Goal: Task Accomplishment & Management: Use online tool/utility

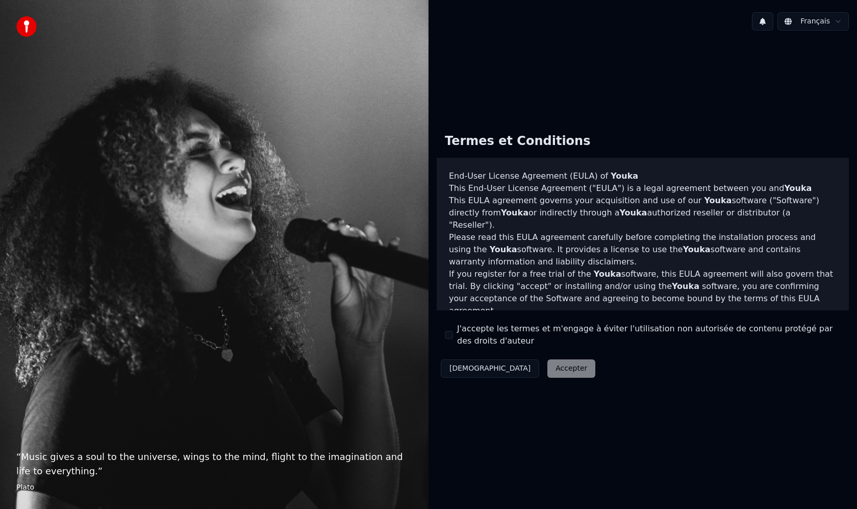
click at [523, 372] on div "Décliner Accepter" at bounding box center [518, 368] width 163 height 27
click at [510, 369] on div "Décliner Accepter" at bounding box center [518, 368] width 163 height 27
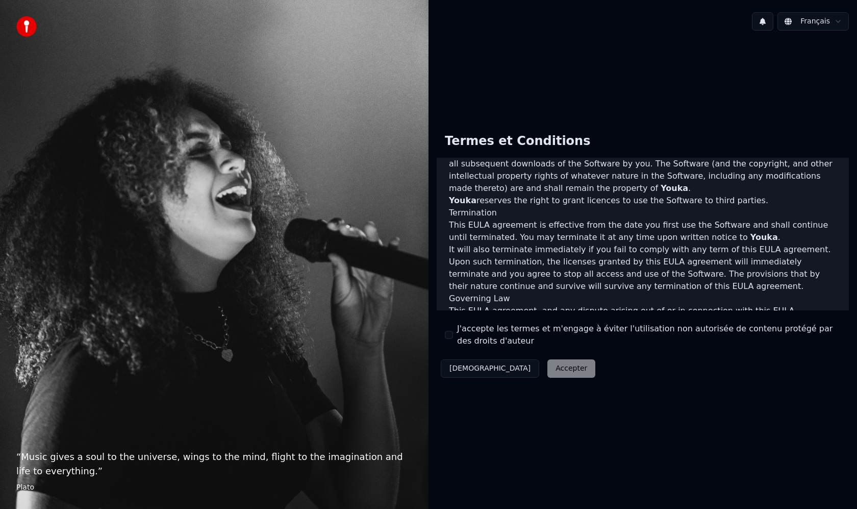
scroll to position [496, 0]
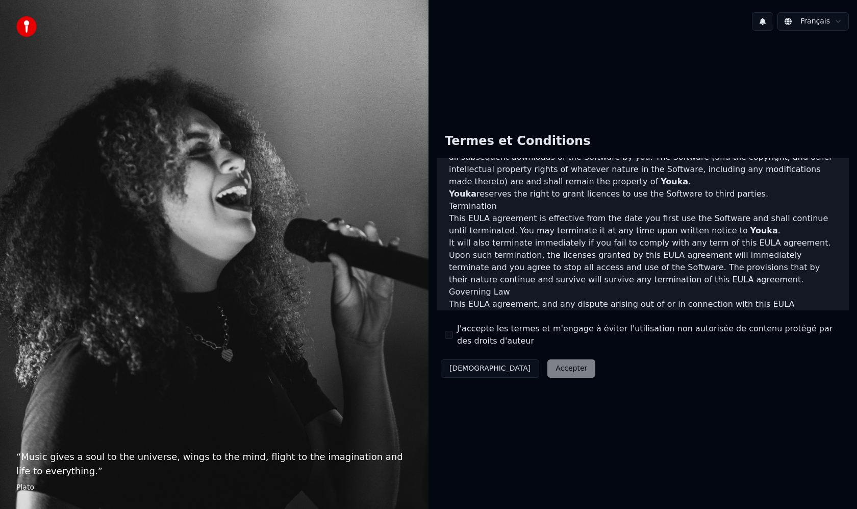
click at [518, 372] on div "Décliner Accepter" at bounding box center [518, 368] width 163 height 27
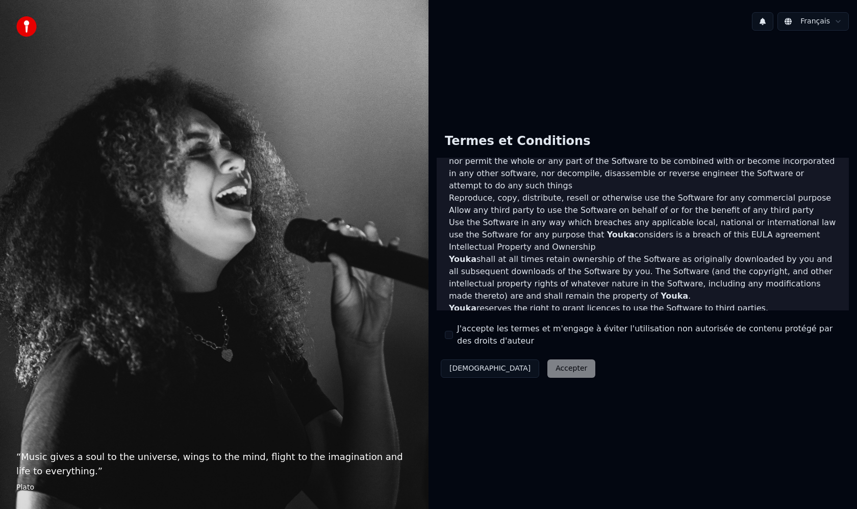
scroll to position [418, 0]
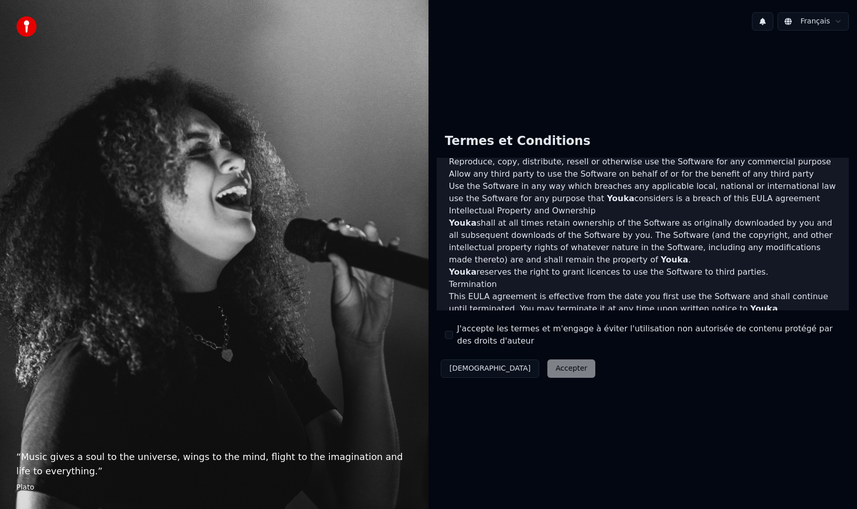
click at [521, 367] on div "Décliner Accepter" at bounding box center [518, 368] width 163 height 27
click at [481, 337] on label "J'accepte les termes et m'engage à éviter l'utilisation non autorisée de conten…" at bounding box center [649, 334] width 384 height 24
click at [453, 337] on button "J'accepte les termes et m'engage à éviter l'utilisation non autorisée de conten…" at bounding box center [449, 335] width 8 height 8
click at [541, 327] on label "J'accepte les termes et m'engage à éviter l'utilisation non autorisée de conten…" at bounding box center [649, 334] width 384 height 24
click at [453, 331] on button "J'accepte les termes et m'engage à éviter l'utilisation non autorisée de conten…" at bounding box center [449, 335] width 8 height 8
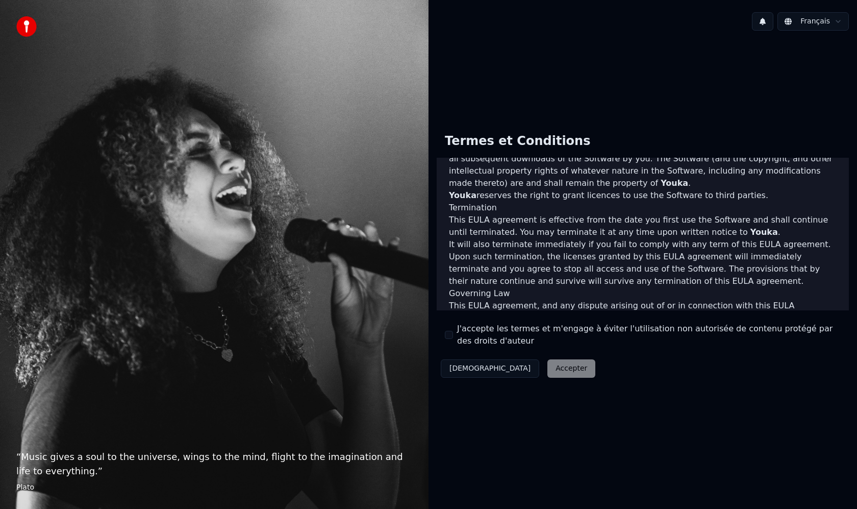
scroll to position [496, 0]
click at [515, 370] on div "Décliner Accepter" at bounding box center [518, 368] width 163 height 27
click at [29, 26] on img at bounding box center [26, 26] width 20 height 20
click at [515, 368] on div "Décliner Accepter" at bounding box center [518, 368] width 163 height 27
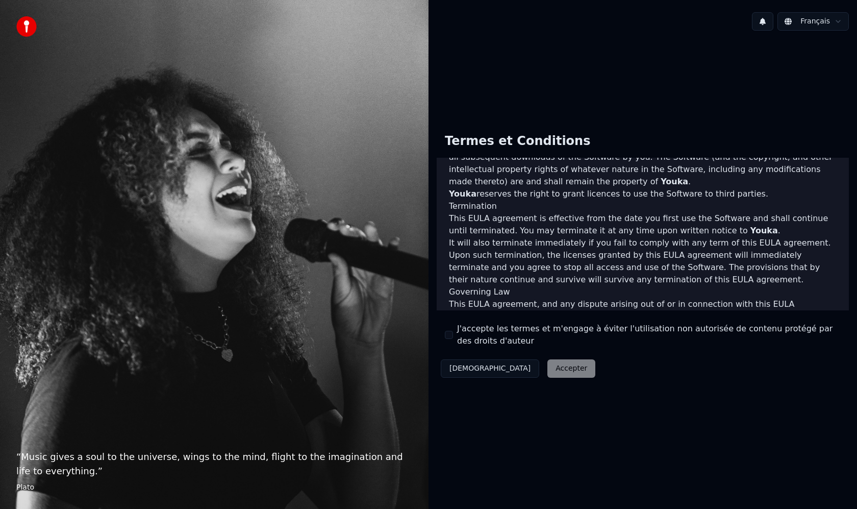
click at [467, 370] on button "[DEMOGRAPHIC_DATA]" at bounding box center [490, 368] width 98 height 18
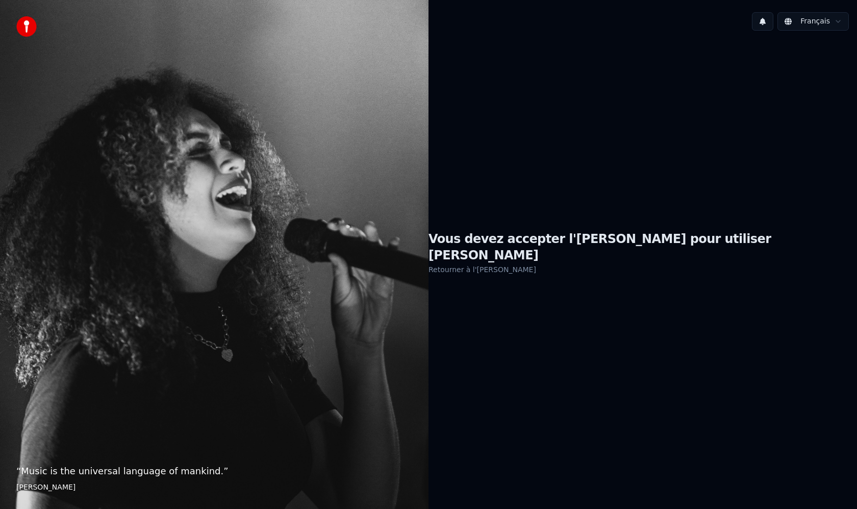
click at [536, 262] on link "Retourner à l'[PERSON_NAME]" at bounding box center [482, 269] width 108 height 16
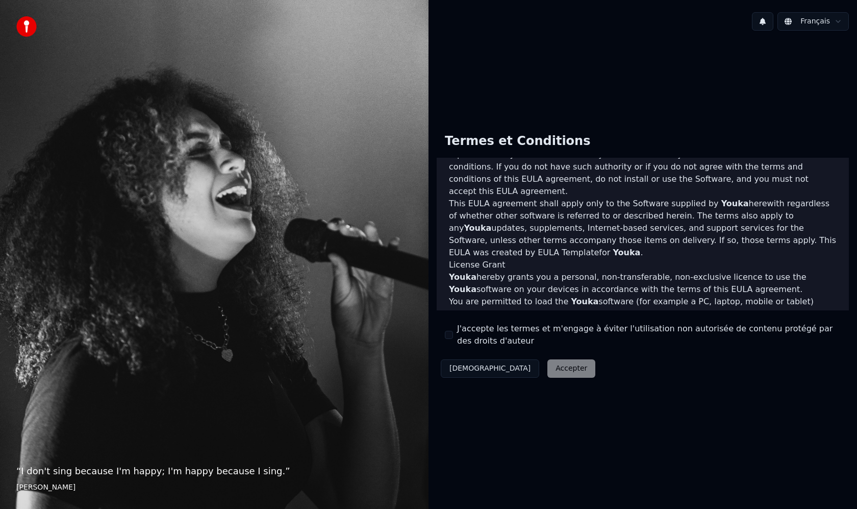
scroll to position [192, 0]
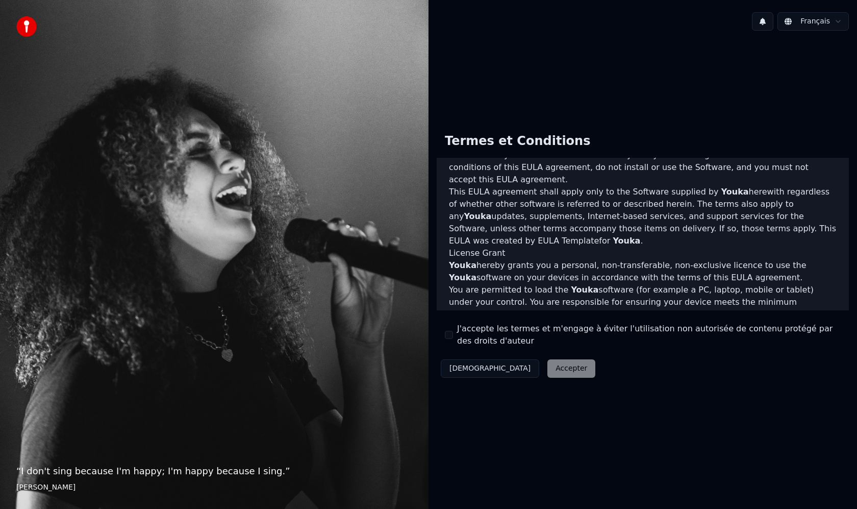
click at [452, 336] on button "J'accepte les termes et m'engage à éviter l'utilisation non autorisée de conten…" at bounding box center [449, 335] width 8 height 8
click at [547, 367] on button "Accepter" at bounding box center [571, 368] width 48 height 18
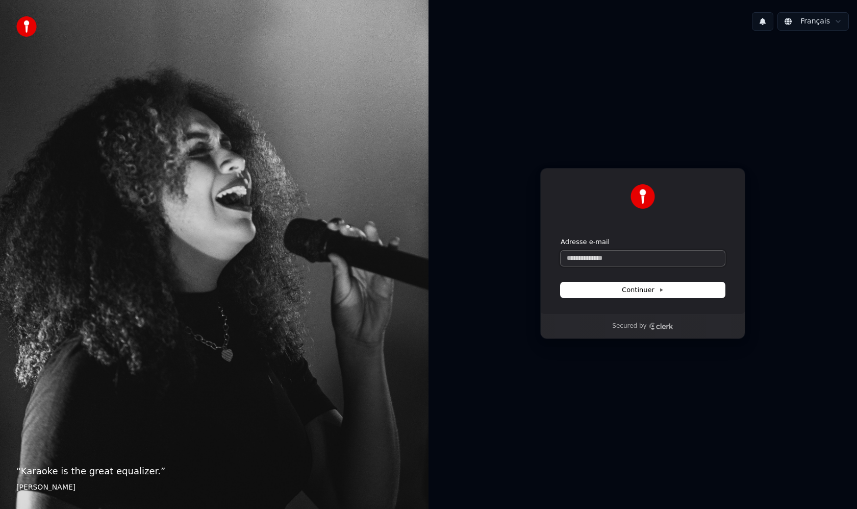
click at [609, 261] on input "Adresse e-mail" at bounding box center [643, 257] width 164 height 15
click at [623, 290] on span "Continuer" at bounding box center [643, 289] width 42 height 9
type input "**********"
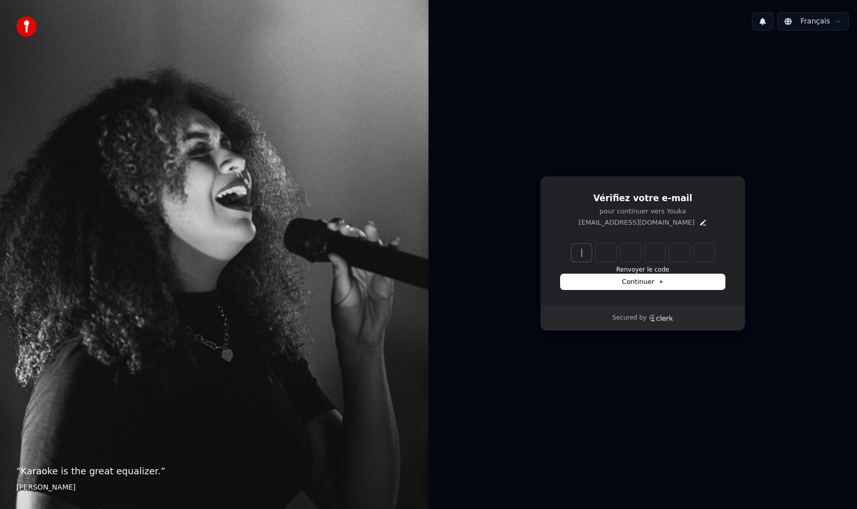
click at [584, 254] on input "Enter verification code" at bounding box center [652, 252] width 163 height 18
type input "******"
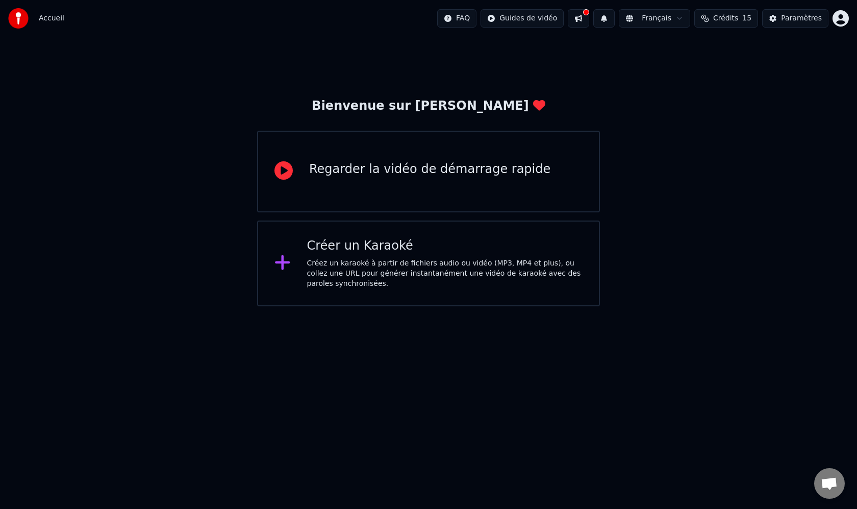
click at [330, 173] on div "Regarder la vidéo de démarrage rapide" at bounding box center [429, 169] width 241 height 16
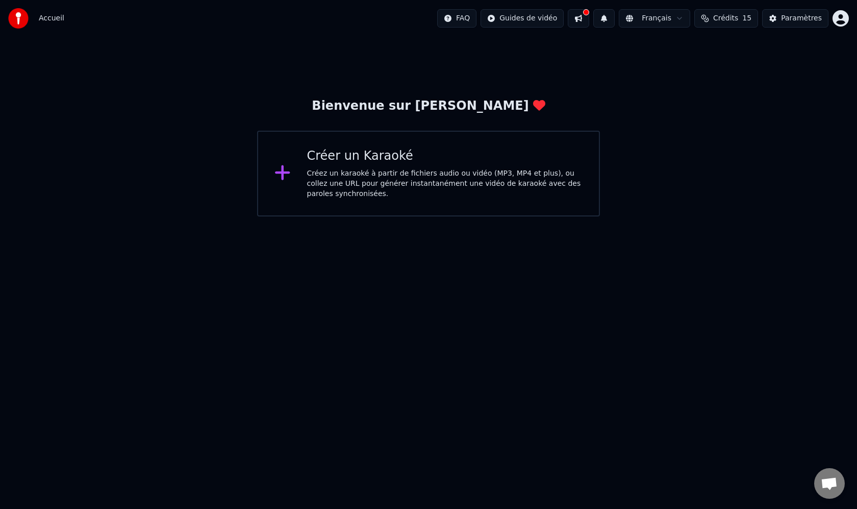
click at [355, 170] on div "Créez un karaoké à partir de fichiers audio ou vidéo (MP3, MP4 et plus), ou col…" at bounding box center [445, 183] width 276 height 31
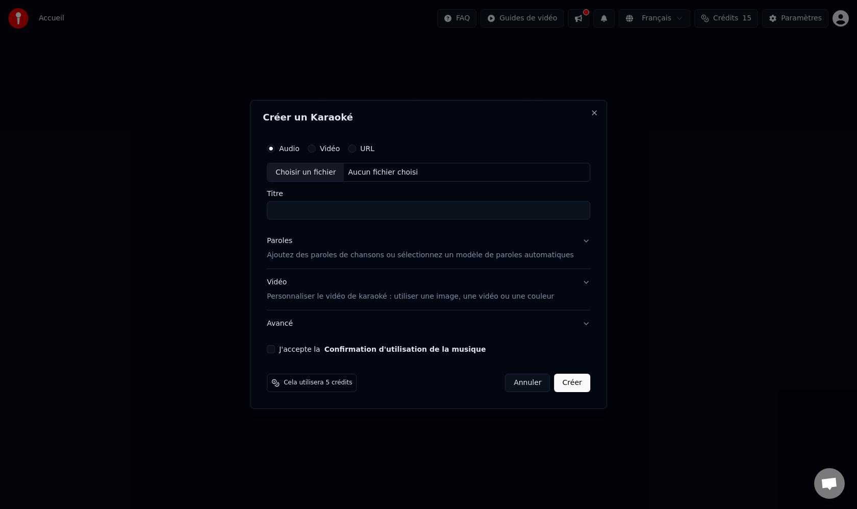
click at [304, 173] on div "Choisir un fichier" at bounding box center [305, 172] width 77 height 18
click at [356, 148] on button "URL" at bounding box center [352, 148] width 8 height 8
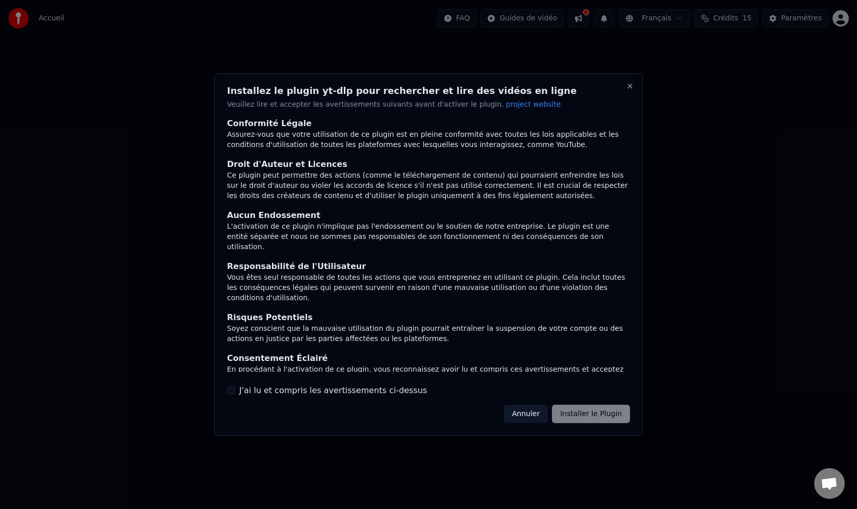
click at [536, 412] on button "Annuler" at bounding box center [526, 413] width 44 height 18
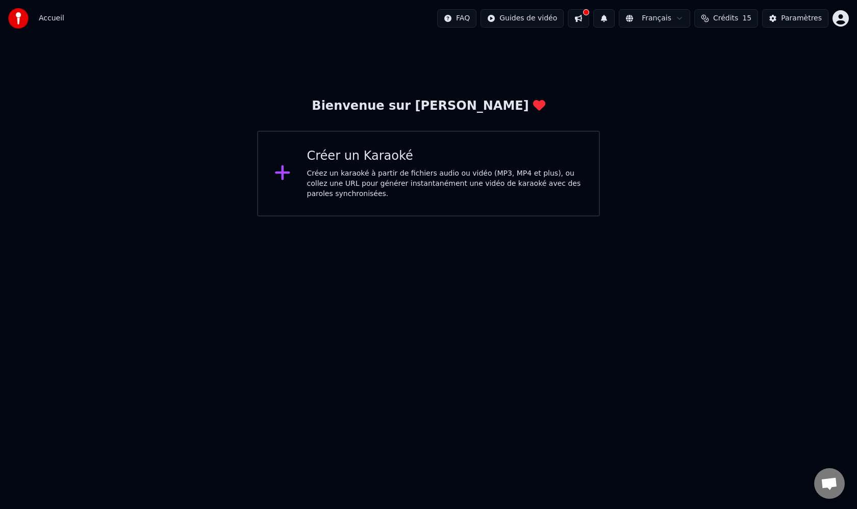
click at [363, 165] on div "Créer un Karaoké Créez un karaoké à partir de fichiers audio ou vidéo (MP3, MP4…" at bounding box center [445, 173] width 276 height 51
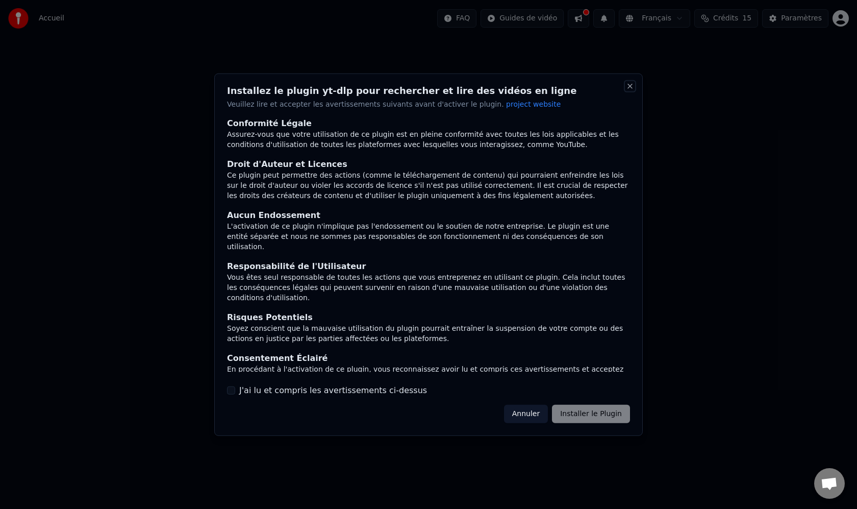
click at [631, 84] on button "Close" at bounding box center [630, 86] width 8 height 8
click at [630, 87] on button "Close" at bounding box center [630, 86] width 8 height 8
click at [20, 17] on div at bounding box center [428, 254] width 857 height 509
click at [46, 21] on div at bounding box center [428, 254] width 857 height 509
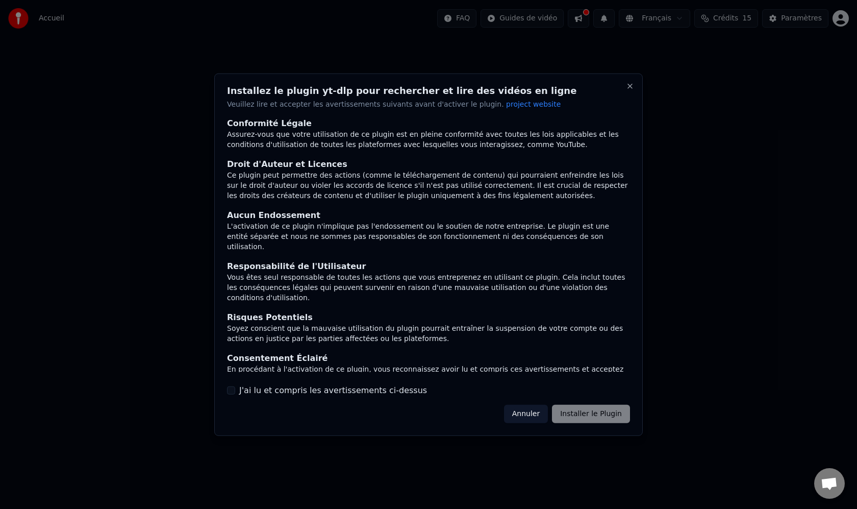
click at [498, 36] on div at bounding box center [428, 254] width 857 height 509
click at [633, 86] on button "Close" at bounding box center [630, 86] width 8 height 8
click at [631, 86] on button "Close" at bounding box center [630, 86] width 8 height 8
click at [532, 416] on button "Annuler" at bounding box center [526, 413] width 44 height 18
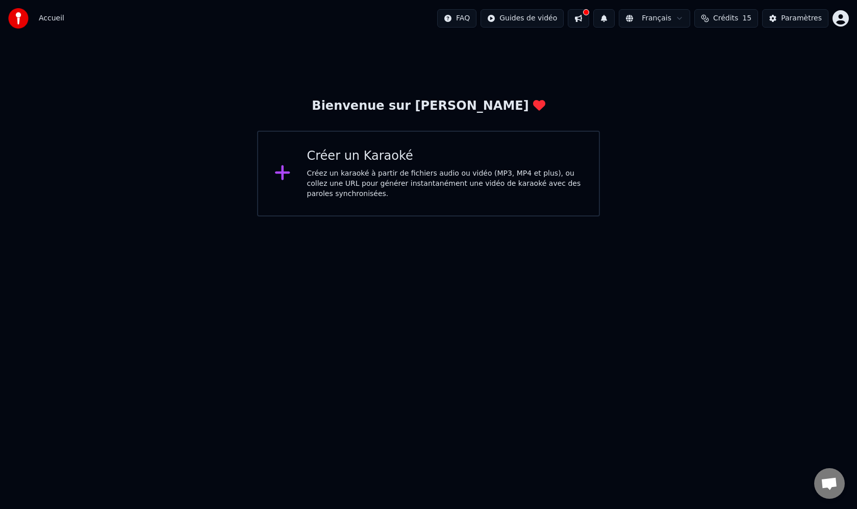
click at [43, 17] on span "Accueil" at bounding box center [52, 18] width 26 height 10
click at [52, 19] on span "Accueil" at bounding box center [52, 18] width 26 height 10
click at [20, 19] on img at bounding box center [18, 18] width 20 height 20
click at [17, 18] on img at bounding box center [18, 18] width 20 height 20
click at [308, 185] on div "Créez un karaoké à partir de fichiers audio ou vidéo (MP3, MP4 et plus), ou col…" at bounding box center [445, 183] width 276 height 31
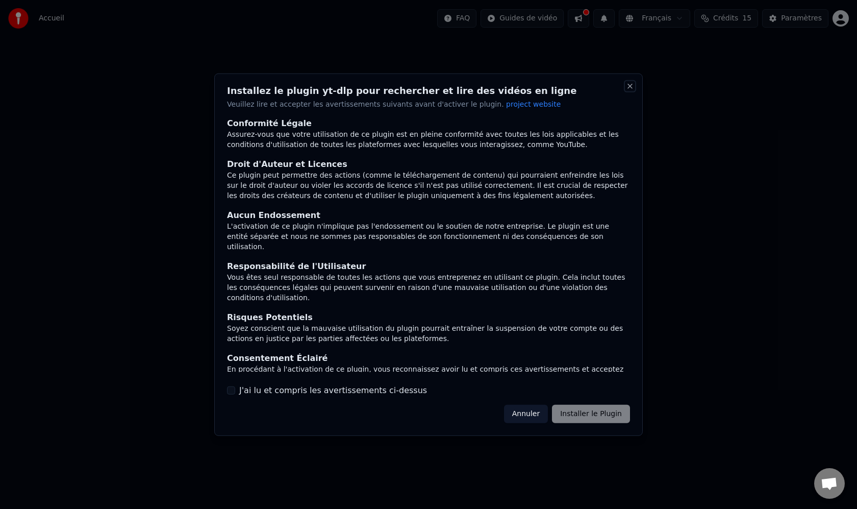
click at [631, 86] on button "Close" at bounding box center [630, 86] width 8 height 8
click at [531, 418] on button "Annuler" at bounding box center [526, 413] width 44 height 18
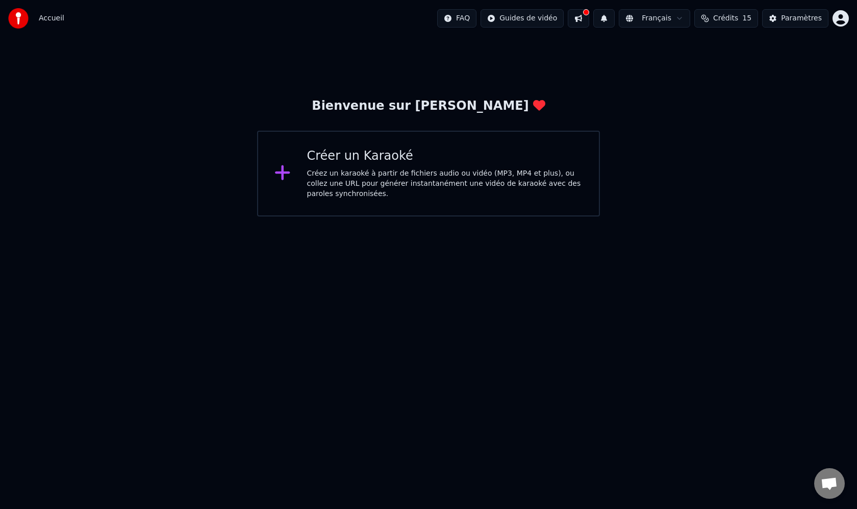
click at [827, 484] on span "Ouvrir le chat" at bounding box center [829, 484] width 17 height 14
click at [337, 185] on div "Créez un karaoké à partir de fichiers audio ou vidéo (MP3, MP4 et plus), ou col…" at bounding box center [445, 183] width 276 height 31
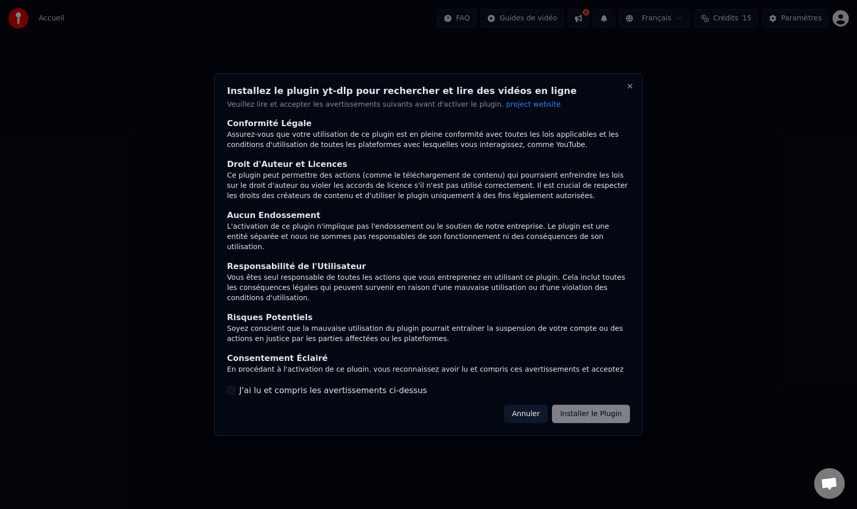
click at [522, 412] on button "Annuler" at bounding box center [526, 413] width 44 height 18
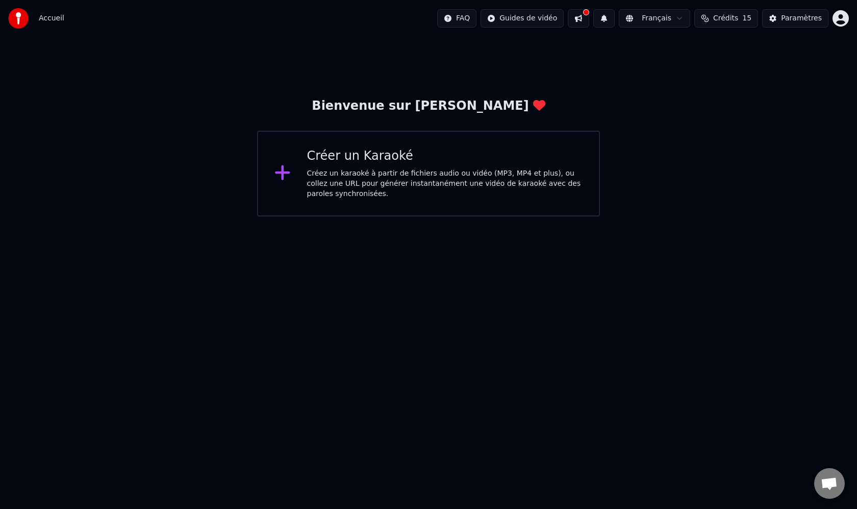
click at [529, 18] on html "Accueil FAQ Guides de vidéo Français Crédits 15 Paramètres Bienvenue sur Youka …" at bounding box center [428, 108] width 857 height 216
click at [522, 42] on div "Guide de démarrage rapide" at bounding box center [535, 40] width 142 height 16
click at [803, 17] on div "Paramètres" at bounding box center [801, 18] width 41 height 10
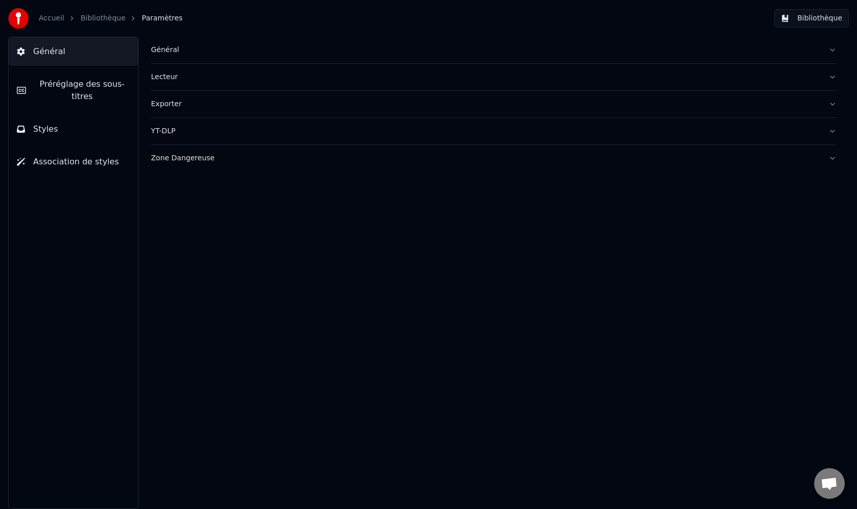
click at [172, 52] on div "Général" at bounding box center [485, 50] width 669 height 10
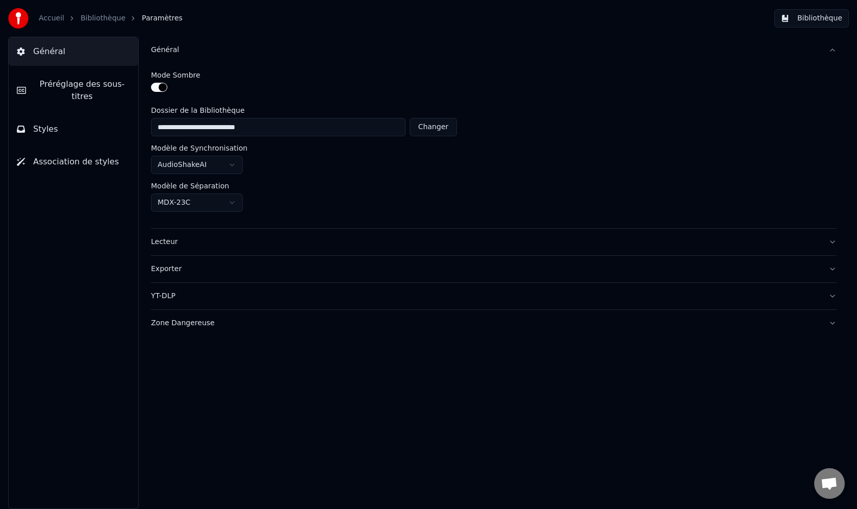
click at [56, 19] on link "Accueil" at bounding box center [52, 18] width 26 height 10
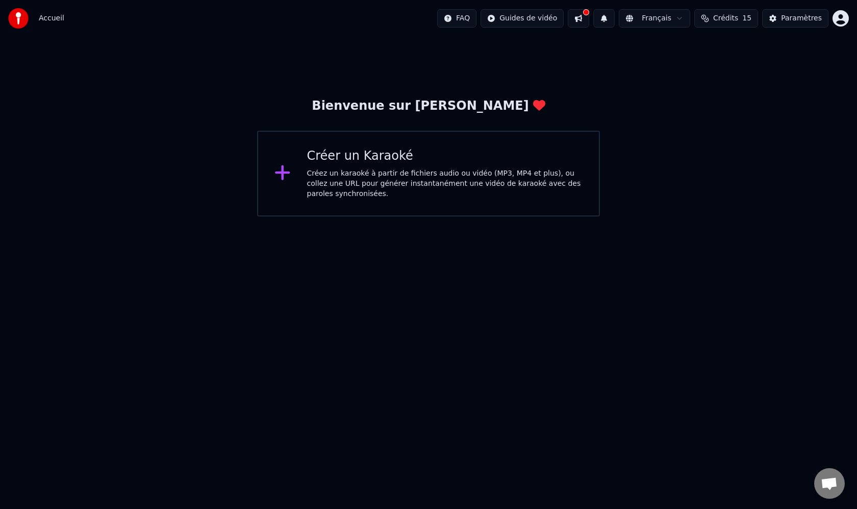
click at [400, 171] on div "Créez un karaoké à partir de fichiers audio ou vidéo (MP3, MP4 et plus), ou col…" at bounding box center [445, 183] width 276 height 31
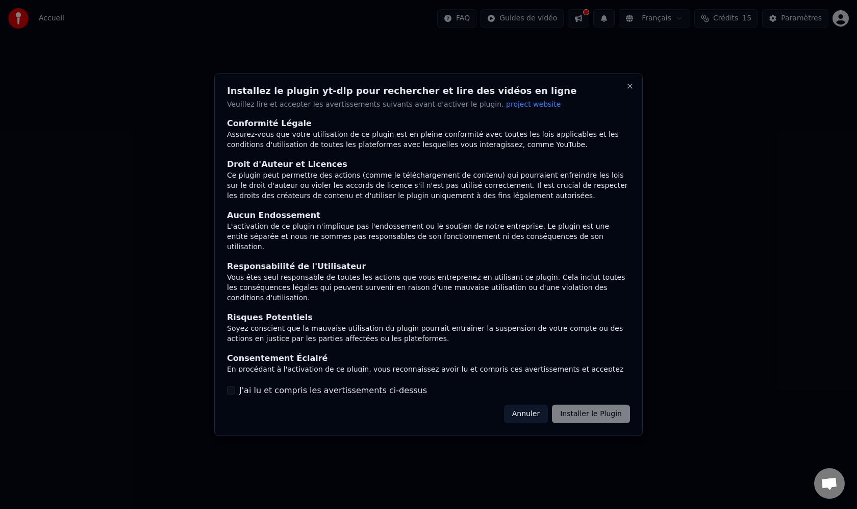
scroll to position [3, 0]
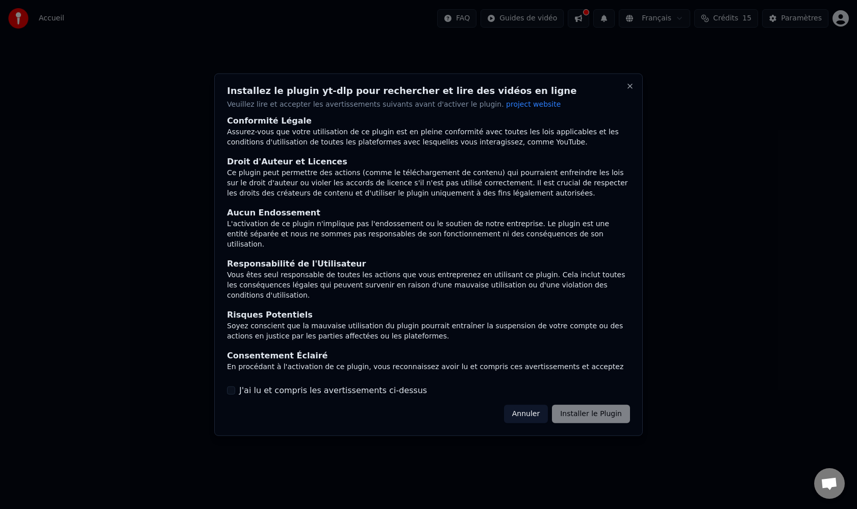
click at [235, 389] on div "J'ai lu et compris les avertissements ci-dessus" at bounding box center [428, 390] width 403 height 12
click at [228, 390] on button "J'ai lu et compris les avertissements ci-dessus" at bounding box center [231, 390] width 8 height 8
click at [580, 415] on button "Installer le Plugin" at bounding box center [591, 413] width 78 height 18
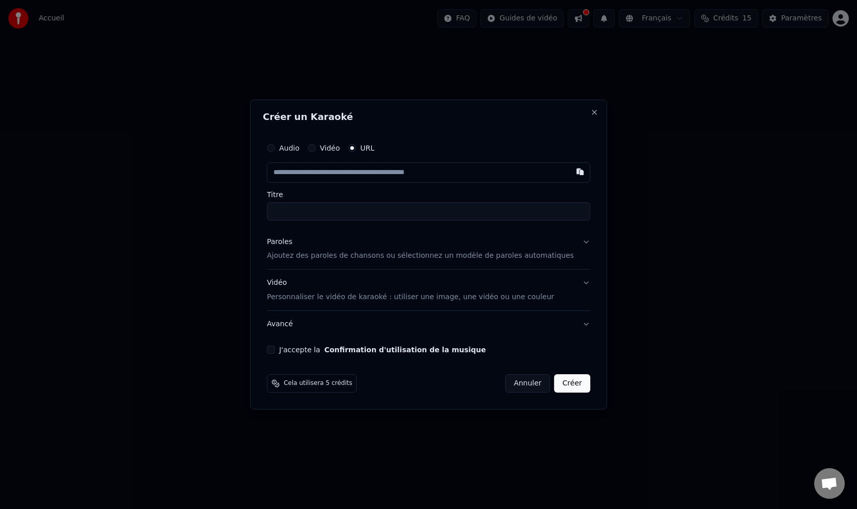
click at [275, 148] on button "Audio" at bounding box center [271, 148] width 8 height 8
click at [320, 172] on div "Choisir un fichier" at bounding box center [305, 172] width 77 height 18
click at [356, 149] on button "URL" at bounding box center [352, 148] width 8 height 8
click at [329, 174] on input "text" at bounding box center [428, 172] width 323 height 20
click at [340, 171] on input "text" at bounding box center [428, 172] width 323 height 20
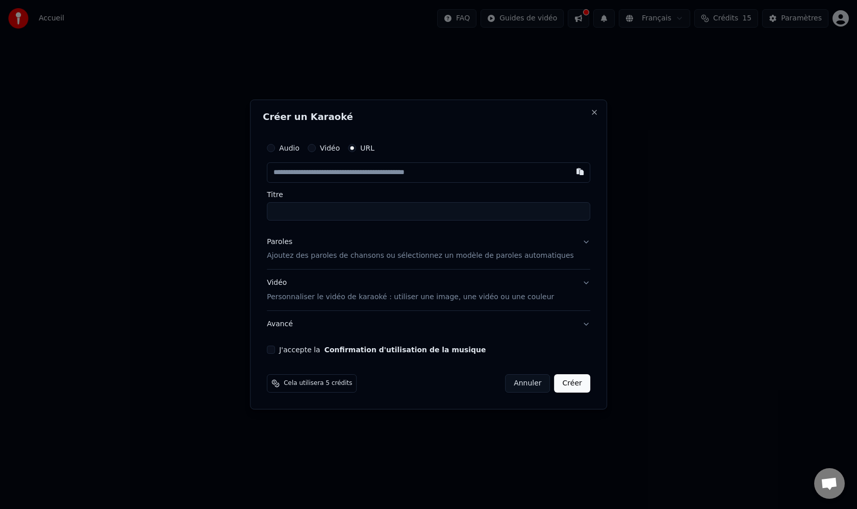
paste input "**********"
type input "**********"
click at [563, 384] on button "Créer" at bounding box center [572, 383] width 36 height 18
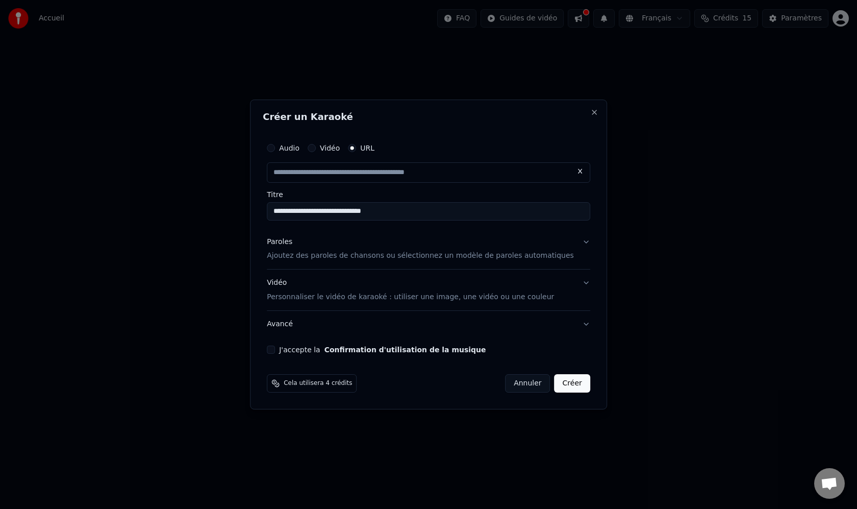
type input "**********"
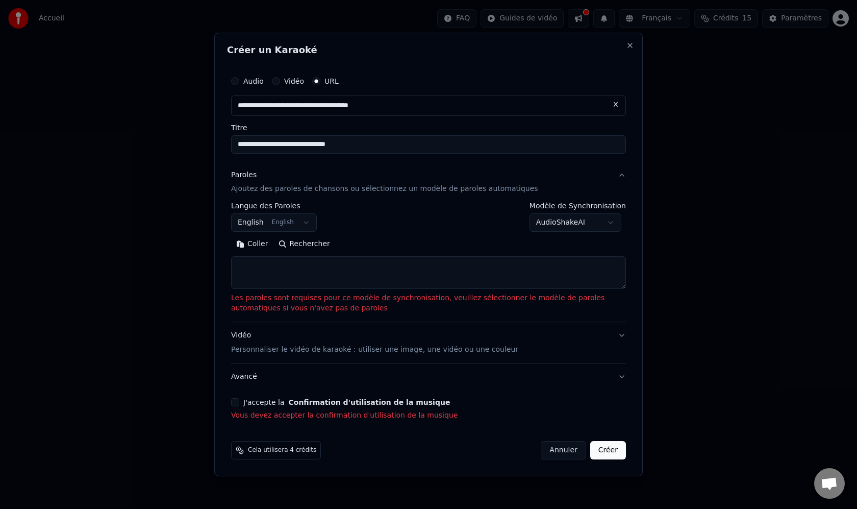
click at [237, 402] on button "J'accepte la Confirmation d'utilisation de la musique" at bounding box center [235, 402] width 8 height 8
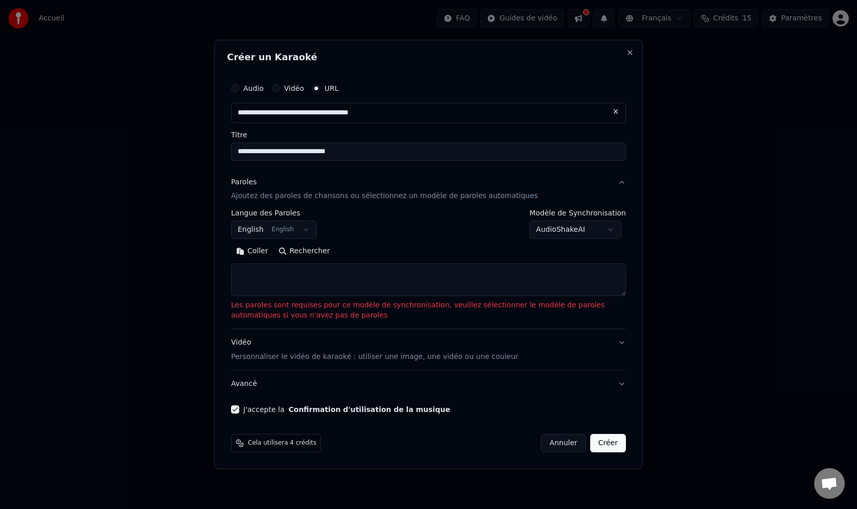
click at [609, 439] on button "Créer" at bounding box center [608, 443] width 36 height 18
click at [605, 442] on button "Créer" at bounding box center [608, 443] width 36 height 18
click at [288, 279] on textarea at bounding box center [428, 280] width 395 height 33
paste textarea "**********"
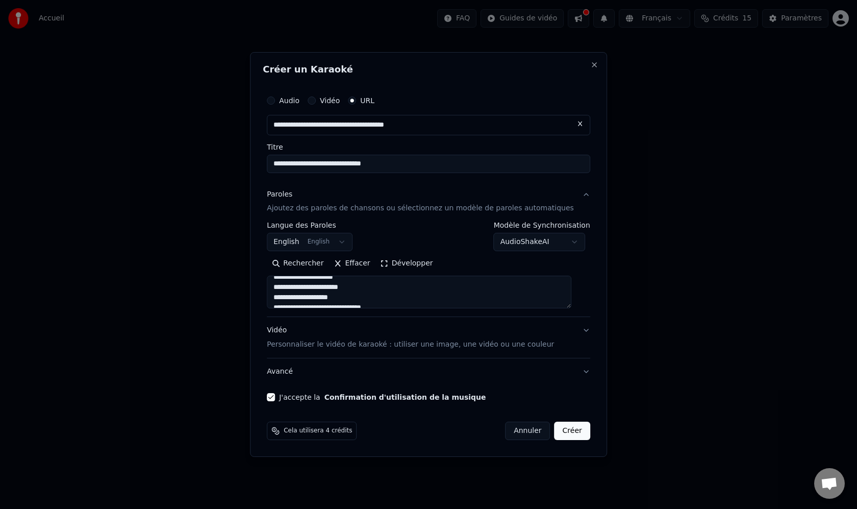
scroll to position [0, 0]
type textarea "**********"
click at [562, 432] on button "Créer" at bounding box center [572, 430] width 36 height 18
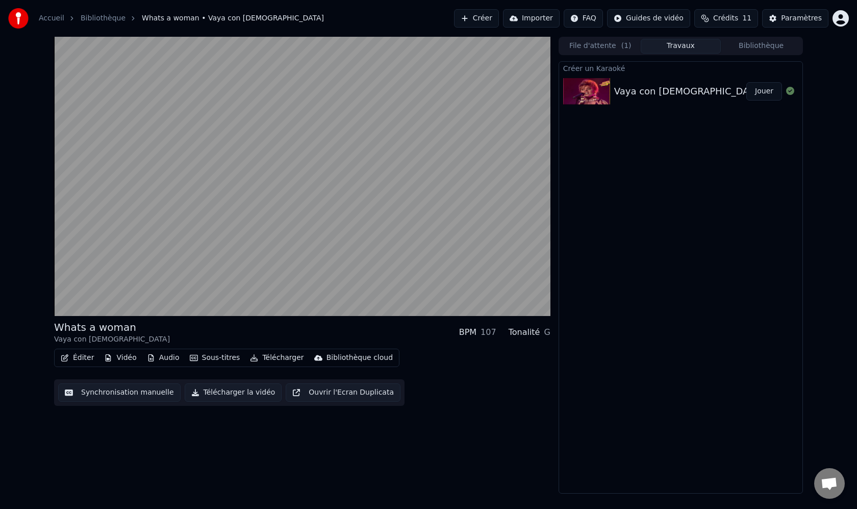
click at [166, 358] on button "Audio" at bounding box center [163, 357] width 41 height 14
